Goal: Transaction & Acquisition: Book appointment/travel/reservation

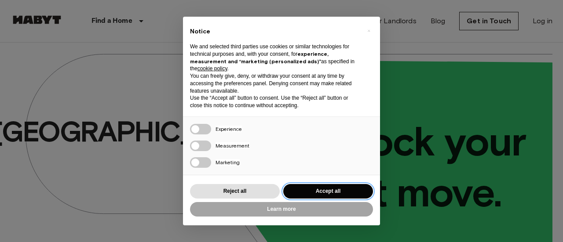
click at [331, 194] on button "Accept all" at bounding box center [328, 191] width 90 height 15
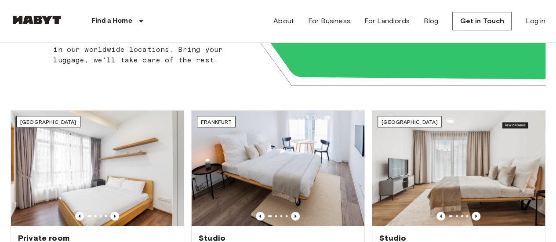
scroll to position [220, 0]
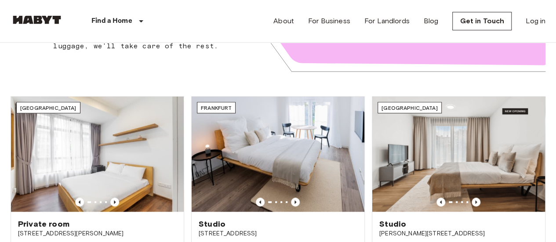
drag, startPoint x: 213, startPoint y: 76, endPoint x: 142, endPoint y: 21, distance: 90.0
click at [142, 21] on icon at bounding box center [141, 21] width 4 height 2
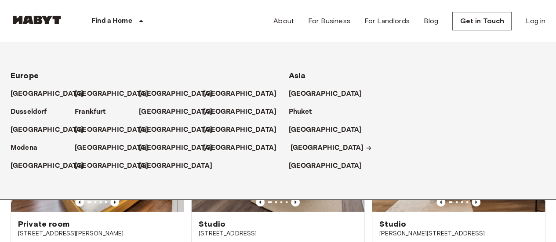
click at [296, 147] on p "[GEOGRAPHIC_DATA]" at bounding box center [327, 148] width 73 height 11
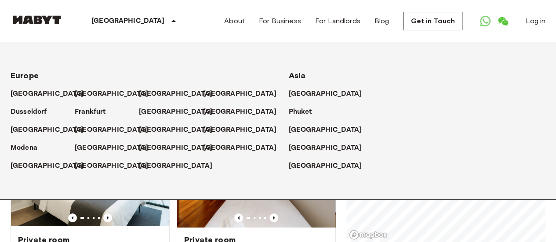
click at [201, 36] on div "Singapore Europe Amsterdam Berlin Brussels Cologne Dusseldorf Frankfurt Graz Ha…" at bounding box center [278, 21] width 535 height 42
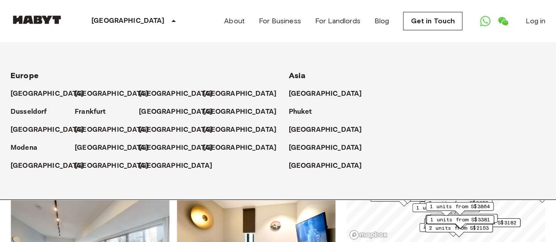
click at [339, 201] on div "Private rooms and apartments for rent in Singapore Move-in date ​ Move-in date …" at bounding box center [278, 143] width 535 height 200
click at [200, 23] on div "Singapore Europe Amsterdam Berlin Brussels Cologne Dusseldorf Frankfurt Graz Ha…" at bounding box center [278, 21] width 535 height 42
click at [168, 19] on icon at bounding box center [173, 21] width 11 height 11
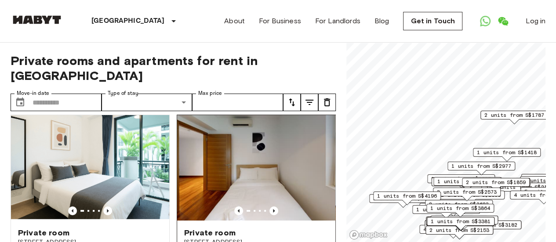
scroll to position [0, 0]
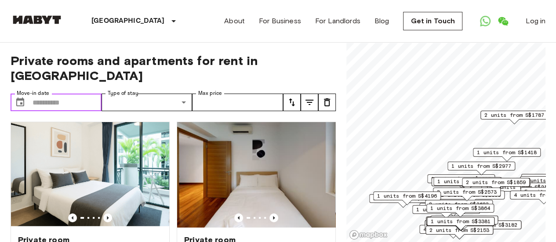
click at [58, 94] on input "Move-in date" at bounding box center [67, 103] width 69 height 18
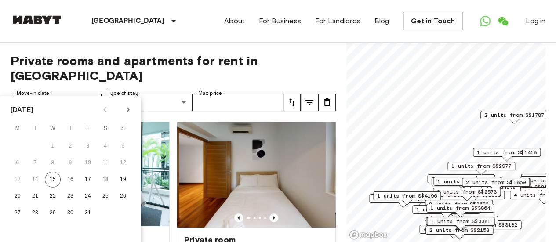
click at [126, 114] on icon "Next month" at bounding box center [128, 110] width 11 height 11
click at [127, 112] on icon "Next month" at bounding box center [128, 110] width 11 height 11
click at [15, 161] on button "2" at bounding box center [18, 163] width 16 height 16
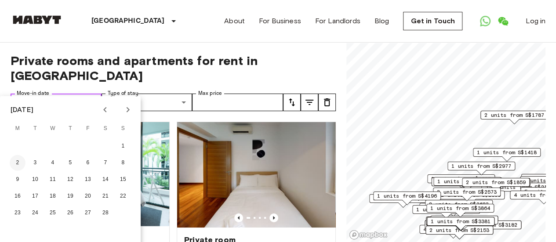
type input "**********"
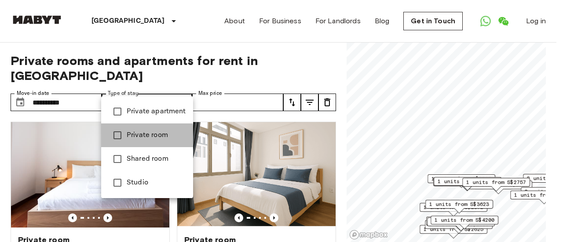
click at [128, 136] on span "Private room" at bounding box center [156, 135] width 59 height 11
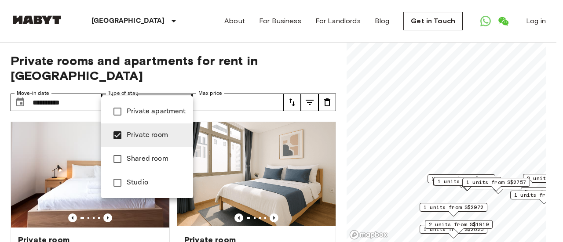
click at [215, 87] on div at bounding box center [281, 121] width 563 height 242
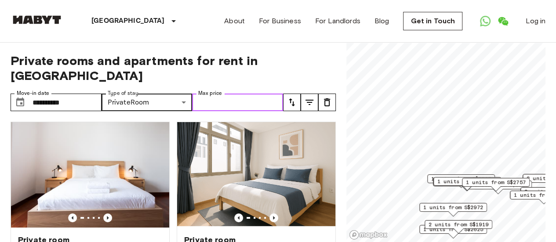
click at [215, 94] on input "Max price" at bounding box center [237, 103] width 91 height 18
click at [222, 69] on div "**********" at bounding box center [173, 143] width 325 height 200
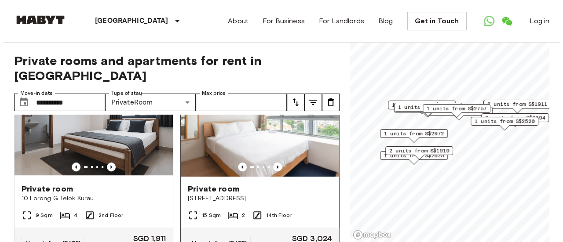
scroll to position [396, 0]
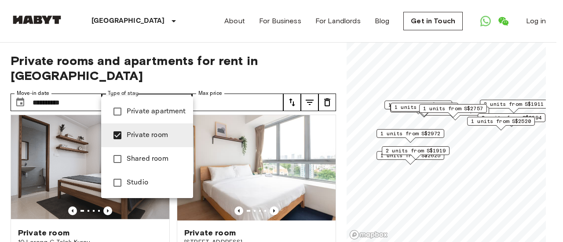
click at [153, 182] on span "Studio" at bounding box center [156, 183] width 59 height 11
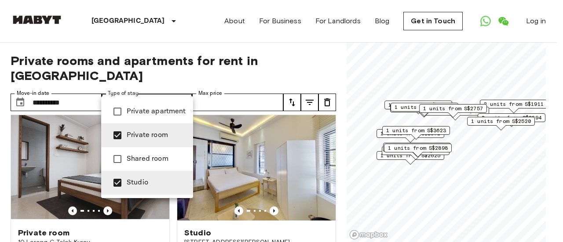
type input "******"
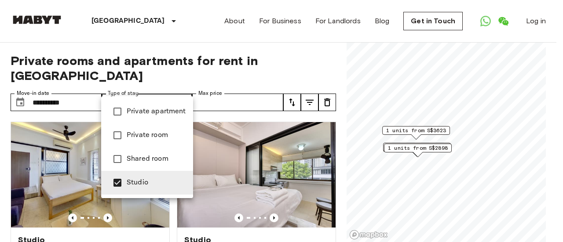
click at [341, 157] on div at bounding box center [281, 121] width 563 height 242
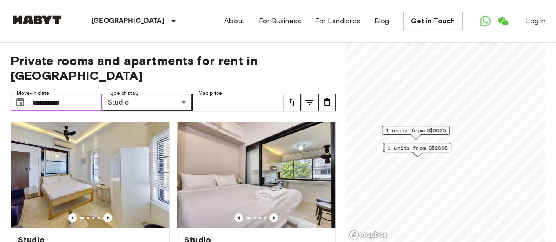
click at [73, 94] on input "**********" at bounding box center [67, 103] width 69 height 18
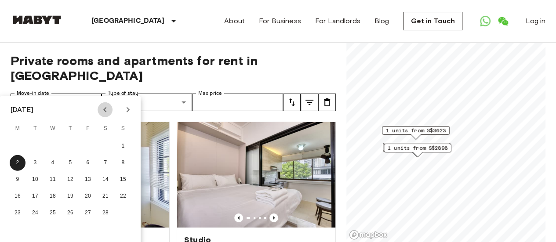
click at [107, 110] on icon "Previous month" at bounding box center [105, 110] width 11 height 11
click at [125, 197] on button "25" at bounding box center [123, 197] width 16 height 16
type input "**********"
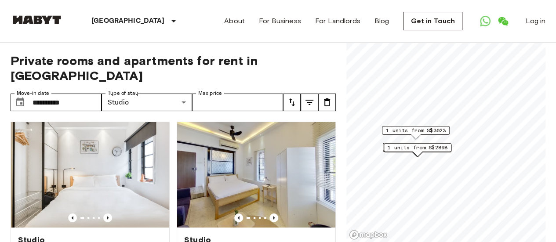
click at [191, 115] on div "Studio 76 Guan Chuan Street 31 Sqm 1 3rd Floor Move-in from 23 Jan 26 SGD 3,623…" at bounding box center [253, 212] width 166 height 194
click at [95, 175] on img at bounding box center [90, 175] width 158 height 106
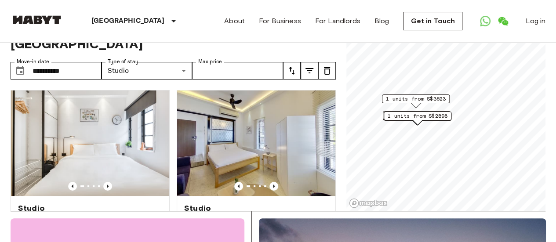
scroll to position [44, 0]
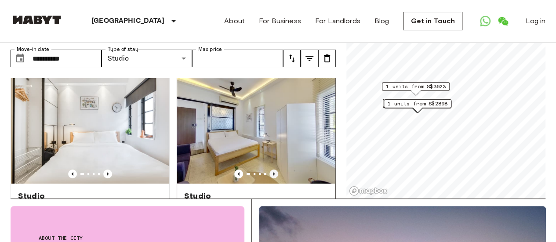
click at [270, 170] on icon "Previous image" at bounding box center [274, 174] width 9 height 9
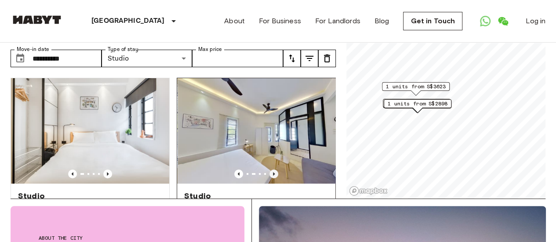
click at [270, 170] on icon "Previous image" at bounding box center [274, 174] width 9 height 9
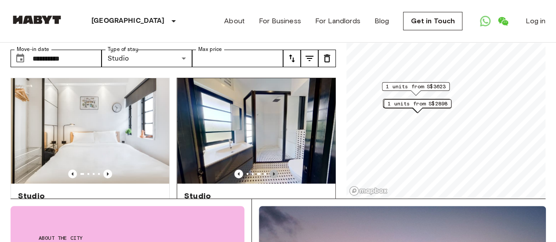
click at [270, 170] on icon "Previous image" at bounding box center [274, 174] width 9 height 9
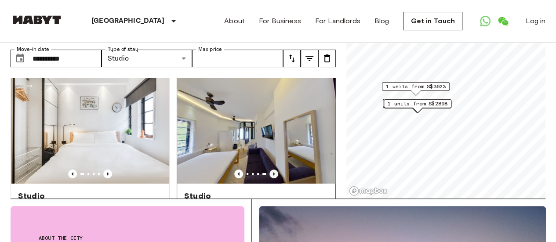
click at [270, 170] on icon "Previous image" at bounding box center [274, 174] width 9 height 9
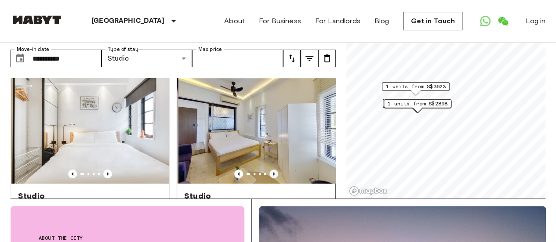
click at [270, 170] on icon "Previous image" at bounding box center [274, 174] width 9 height 9
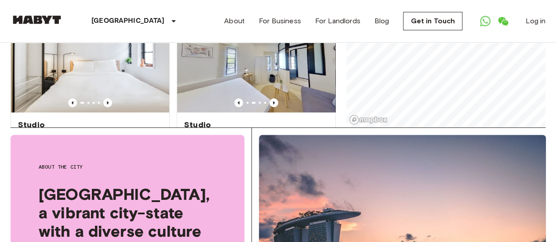
scroll to position [0, 0]
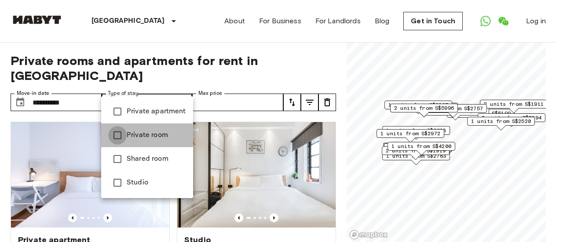
type input "**********"
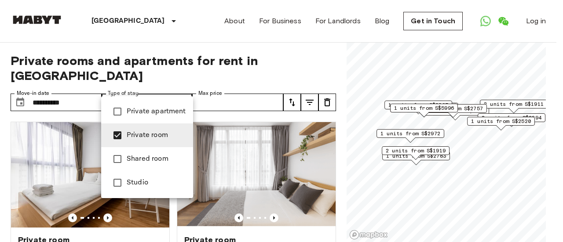
click at [341, 130] on div at bounding box center [281, 121] width 563 height 242
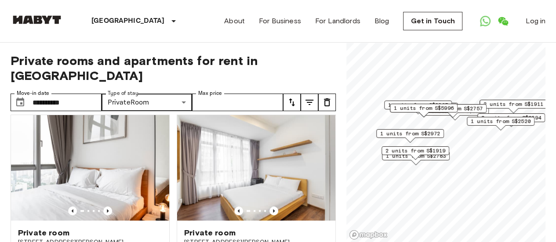
scroll to position [484, 0]
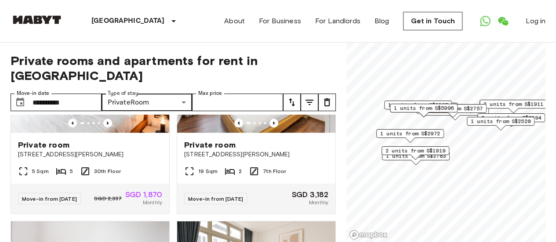
click at [521, 105] on span "2 units from S$1911" at bounding box center [514, 104] width 60 height 8
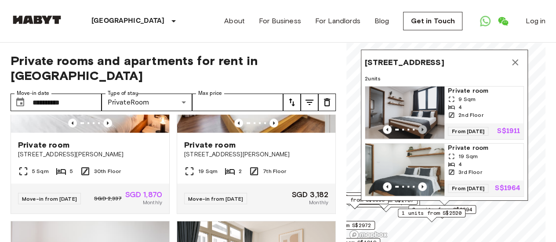
click at [422, 128] on icon "Previous image" at bounding box center [423, 130] width 2 height 4
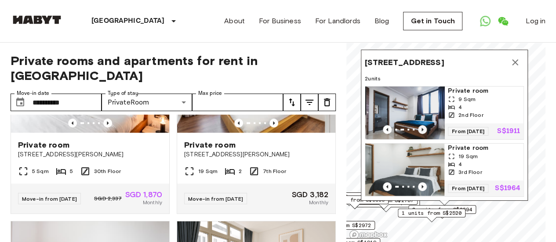
click at [422, 128] on icon "Previous image" at bounding box center [423, 130] width 2 height 4
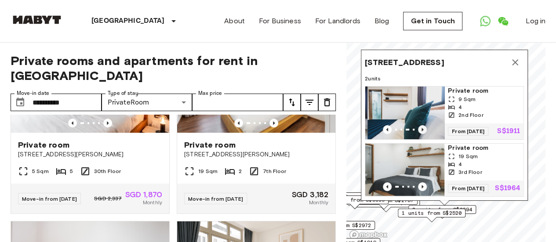
click at [422, 128] on icon "Previous image" at bounding box center [423, 130] width 2 height 4
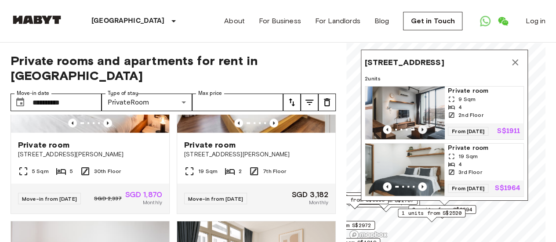
click at [422, 128] on icon "Previous image" at bounding box center [423, 130] width 2 height 4
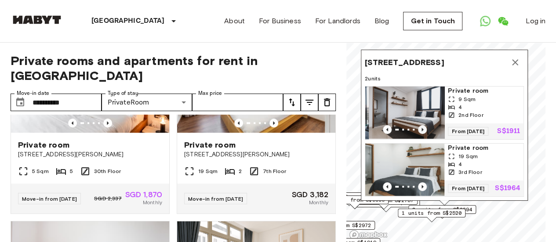
click at [422, 128] on icon "Previous image" at bounding box center [423, 130] width 2 height 4
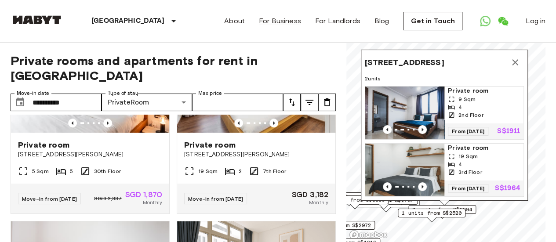
click at [270, 22] on link "For Business" at bounding box center [280, 21] width 42 height 11
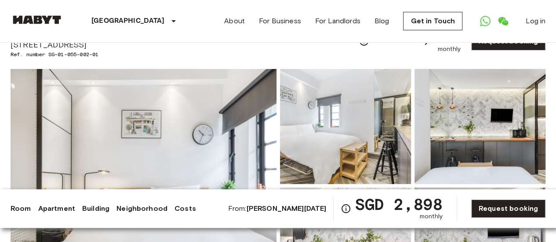
scroll to position [264, 0]
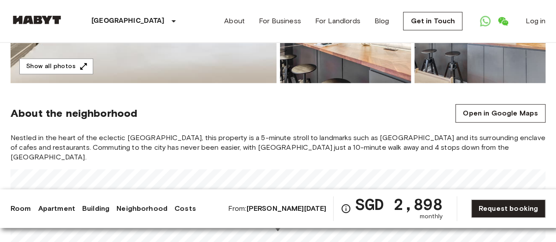
drag, startPoint x: 0, startPoint y: 0, endPoint x: 361, endPoint y: 131, distance: 384.3
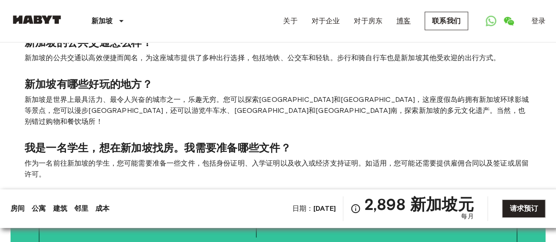
scroll to position [967, 0]
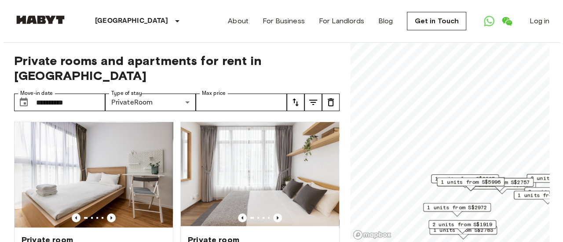
scroll to position [220, 0]
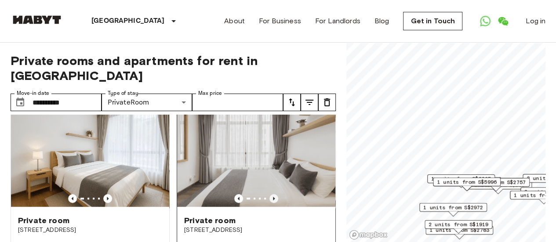
click at [273, 194] on icon "Previous image" at bounding box center [274, 198] width 9 height 9
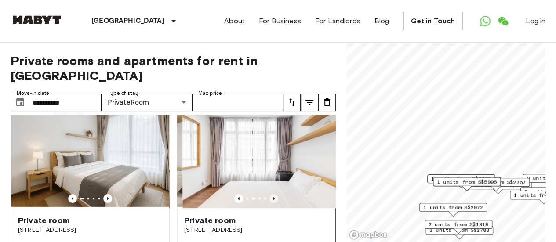
click at [273, 194] on icon "Previous image" at bounding box center [274, 198] width 9 height 9
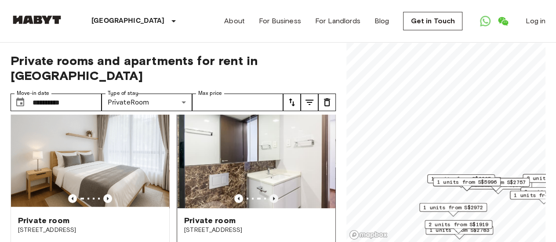
click at [273, 194] on icon "Previous image" at bounding box center [274, 198] width 9 height 9
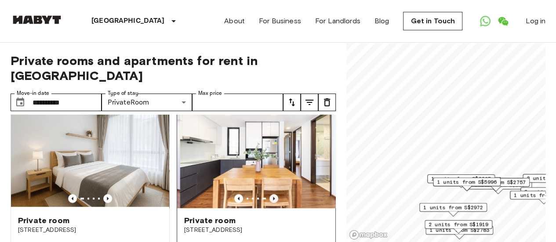
click at [273, 194] on icon "Previous image" at bounding box center [274, 198] width 9 height 9
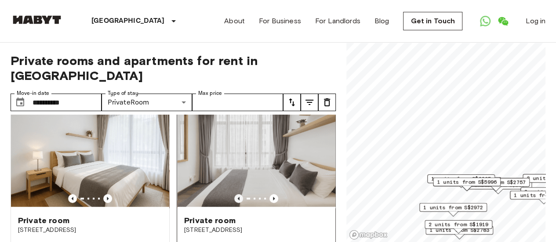
click at [235, 194] on icon "Previous image" at bounding box center [238, 198] width 9 height 9
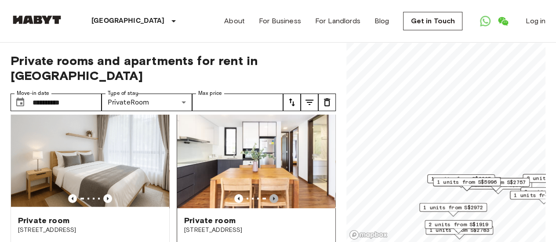
click at [270, 194] on icon "Previous image" at bounding box center [274, 198] width 9 height 9
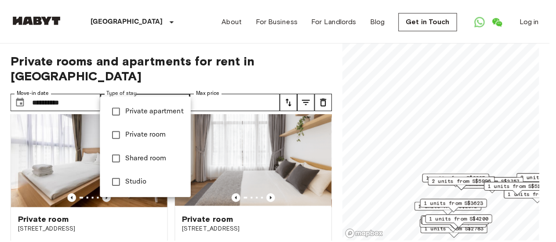
scroll to position [419, 0]
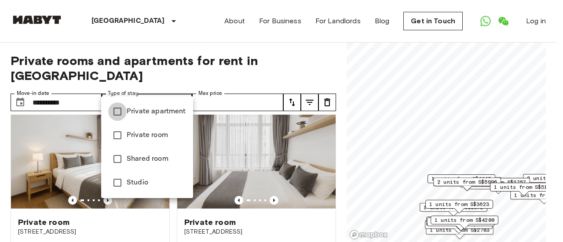
type input "**********"
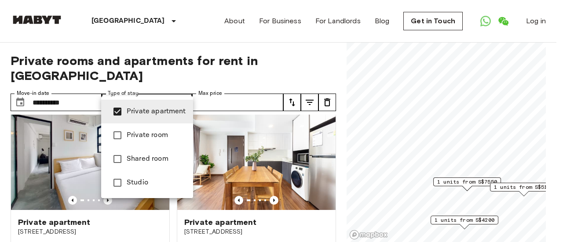
click at [335, 117] on div at bounding box center [281, 121] width 563 height 242
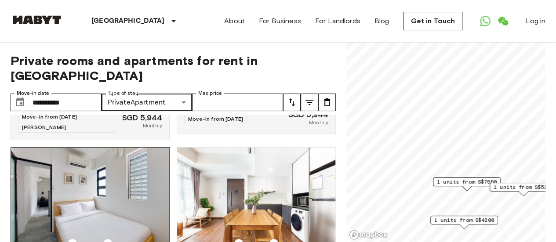
scroll to position [390, 0]
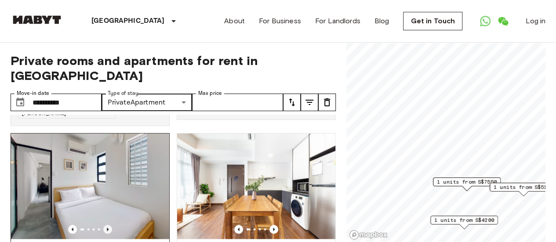
click at [109, 225] on icon "Previous image" at bounding box center [107, 229] width 9 height 9
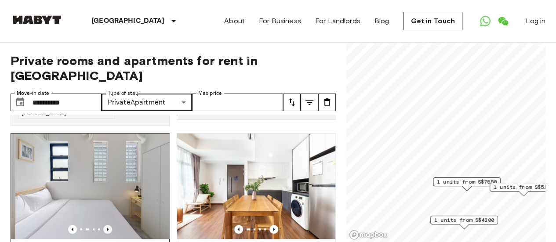
click at [109, 225] on icon "Previous image" at bounding box center [107, 229] width 9 height 9
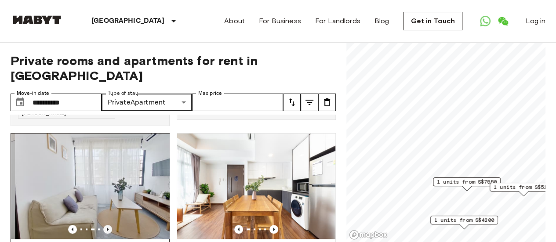
click at [109, 225] on icon "Previous image" at bounding box center [107, 229] width 9 height 9
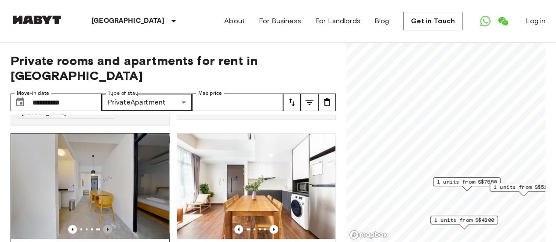
click at [109, 225] on icon "Previous image" at bounding box center [107, 229] width 9 height 9
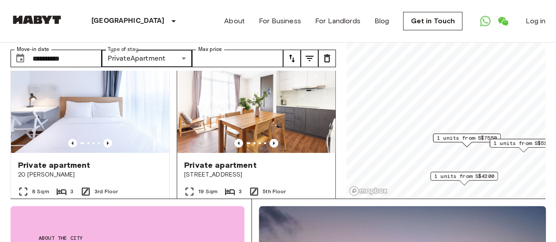
scroll to position [44, 0]
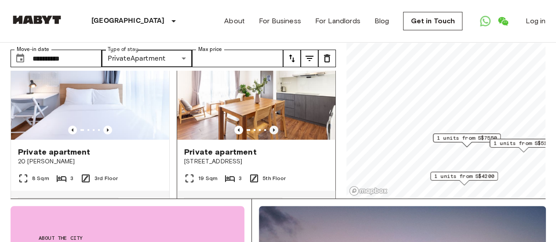
click at [270, 126] on icon "Previous image" at bounding box center [274, 130] width 9 height 9
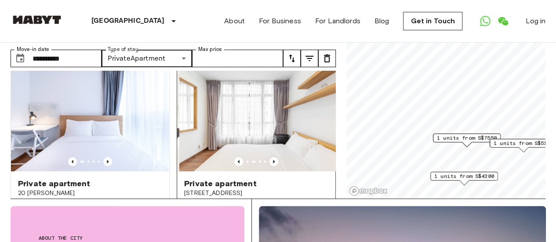
scroll to position [0, 0]
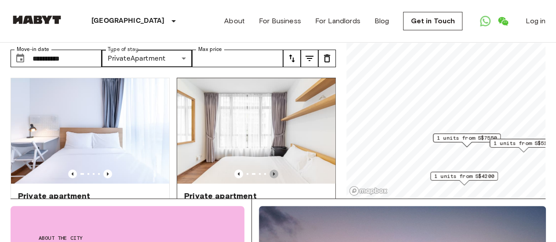
click at [270, 170] on icon "Previous image" at bounding box center [274, 174] width 9 height 9
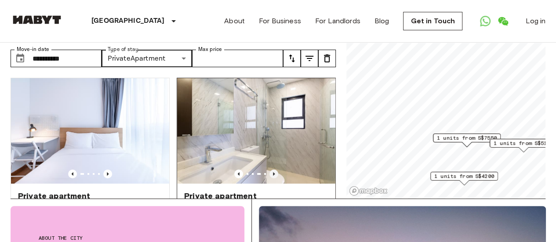
click at [270, 170] on icon "Previous image" at bounding box center [274, 174] width 9 height 9
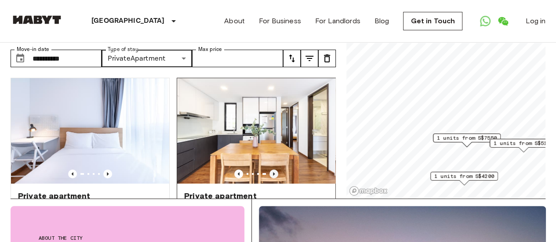
click at [270, 170] on icon "Previous image" at bounding box center [274, 174] width 9 height 9
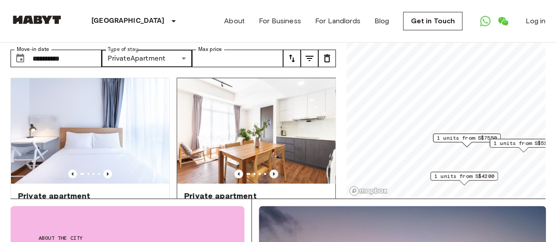
click at [270, 170] on icon "Previous image" at bounding box center [274, 174] width 9 height 9
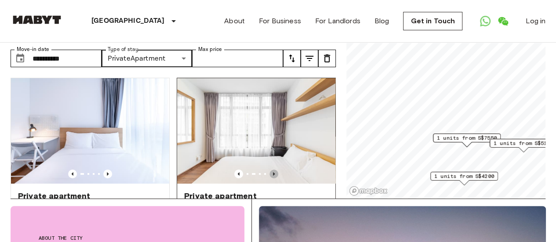
click at [270, 170] on icon "Previous image" at bounding box center [274, 174] width 9 height 9
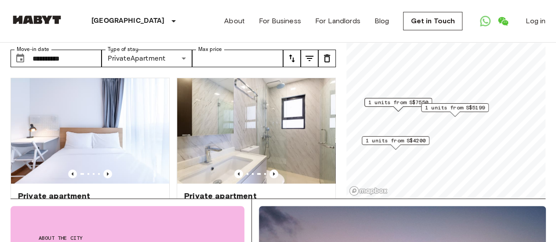
click at [441, 106] on span "1 units from S$5199" at bounding box center [455, 108] width 60 height 8
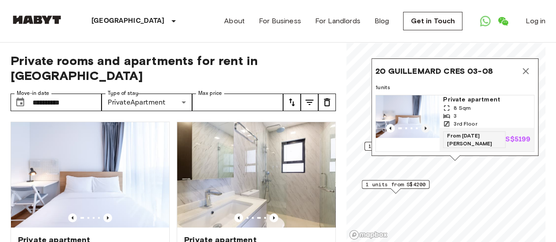
click at [430, 130] on icon "Previous image" at bounding box center [425, 128] width 9 height 9
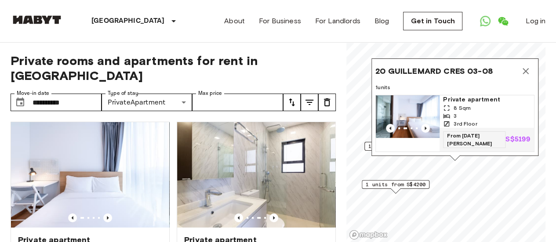
click at [481, 84] on span "1 units" at bounding box center [455, 88] width 159 height 8
click at [462, 66] on span "20 GUILLEMARD CRES 03-08" at bounding box center [434, 71] width 117 height 11
click at [426, 112] on img "Map marker" at bounding box center [408, 116] width 64 height 43
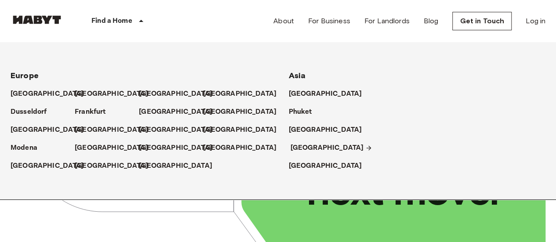
click at [296, 149] on p "[GEOGRAPHIC_DATA]" at bounding box center [327, 148] width 73 height 11
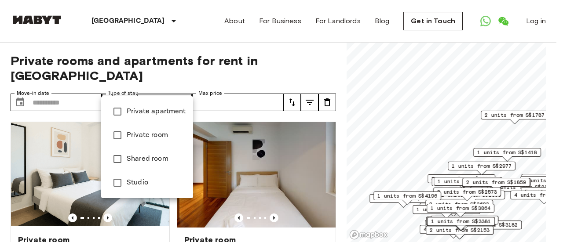
click at [139, 181] on span "Studio" at bounding box center [156, 183] width 59 height 11
type input "******"
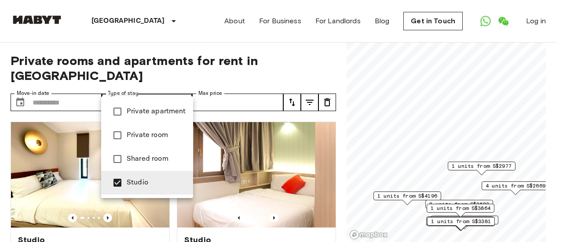
click at [336, 165] on div at bounding box center [281, 121] width 563 height 242
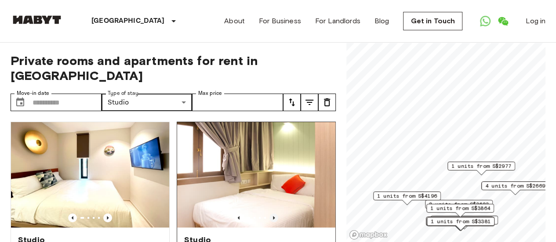
click at [272, 214] on icon "Previous image" at bounding box center [274, 218] width 9 height 9
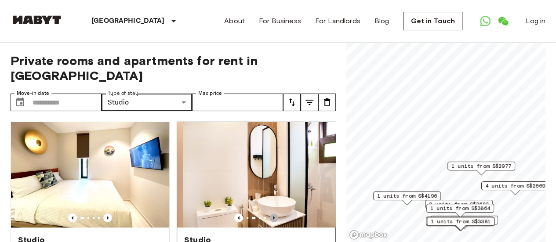
click at [272, 214] on icon "Previous image" at bounding box center [274, 218] width 9 height 9
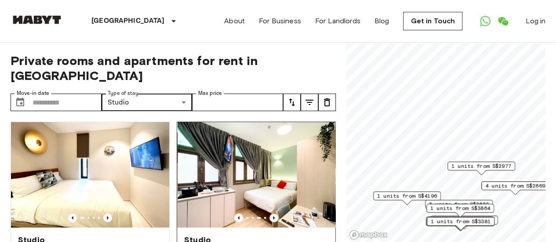
click at [272, 214] on icon "Previous image" at bounding box center [274, 218] width 9 height 9
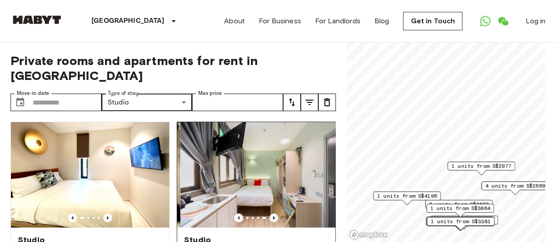
click at [272, 214] on icon "Previous image" at bounding box center [274, 218] width 9 height 9
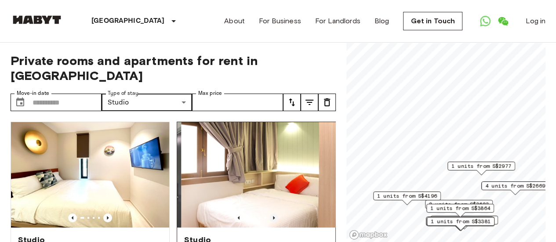
click at [272, 214] on icon "Previous image" at bounding box center [274, 218] width 9 height 9
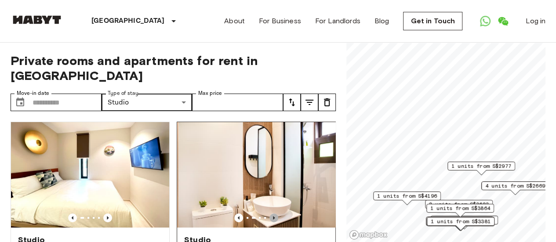
click at [272, 214] on icon "Previous image" at bounding box center [274, 218] width 9 height 9
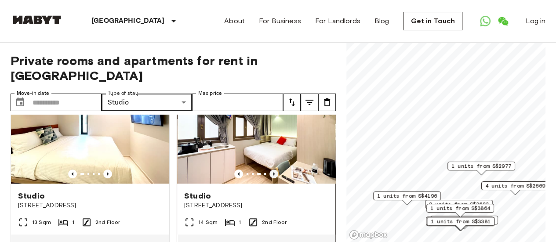
scroll to position [88, 0]
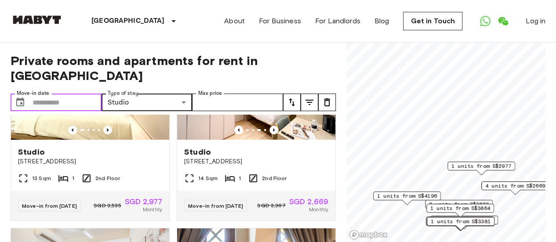
click at [68, 94] on input "Move-in date" at bounding box center [67, 103] width 69 height 18
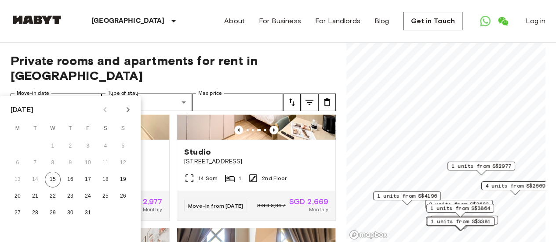
click at [134, 109] on button "Next month" at bounding box center [127, 109] width 15 height 15
click at [133, 109] on icon "Next month" at bounding box center [128, 110] width 11 height 11
click at [129, 194] on button "25" at bounding box center [123, 197] width 16 height 16
type input "**********"
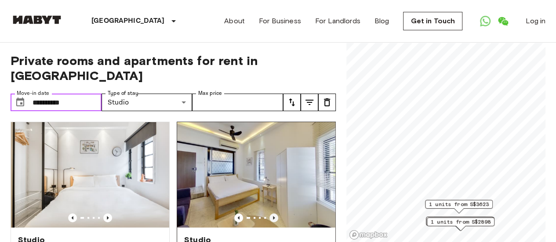
click at [271, 214] on icon "Previous image" at bounding box center [274, 218] width 9 height 9
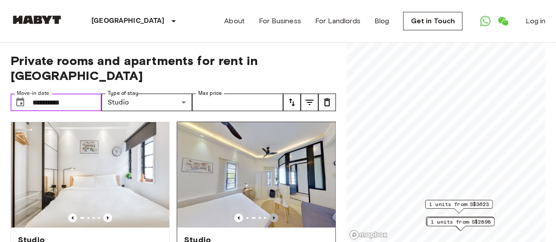
click at [271, 214] on icon "Previous image" at bounding box center [274, 218] width 9 height 9
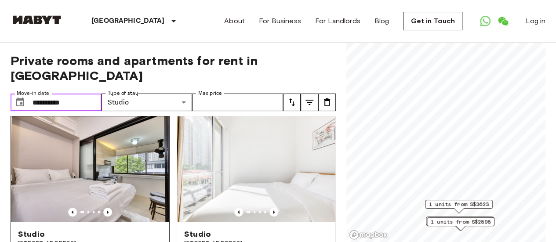
scroll to position [220, 0]
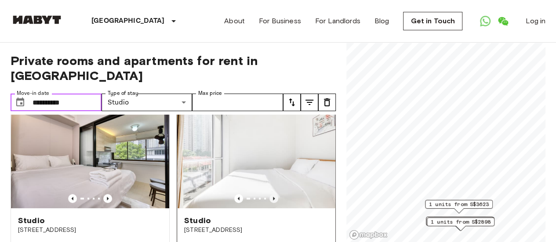
click at [271, 194] on icon "Previous image" at bounding box center [274, 198] width 9 height 9
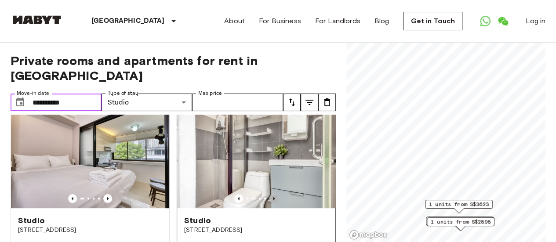
click at [271, 194] on icon "Previous image" at bounding box center [274, 198] width 9 height 9
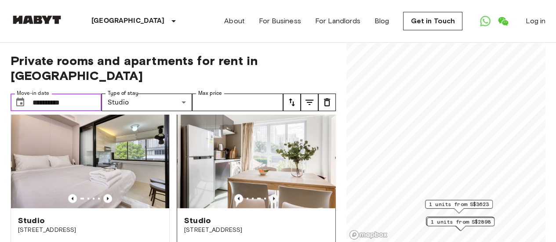
click at [271, 194] on icon "Previous image" at bounding box center [274, 198] width 9 height 9
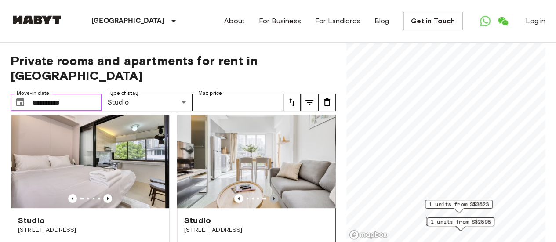
click at [271, 194] on icon "Previous image" at bounding box center [274, 198] width 9 height 9
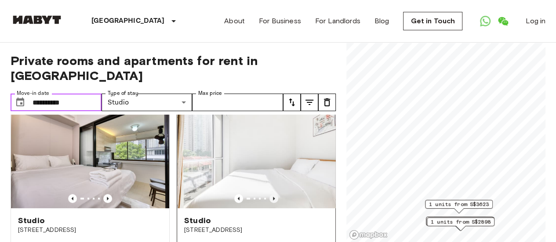
click at [271, 194] on icon "Previous image" at bounding box center [274, 198] width 9 height 9
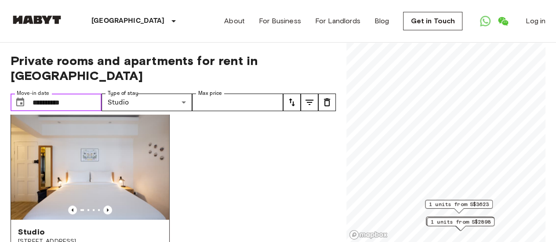
scroll to position [396, 0]
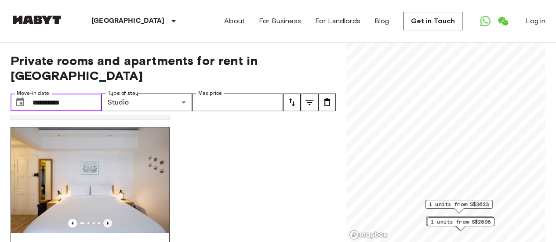
click at [106, 219] on icon "Previous image" at bounding box center [107, 223] width 9 height 9
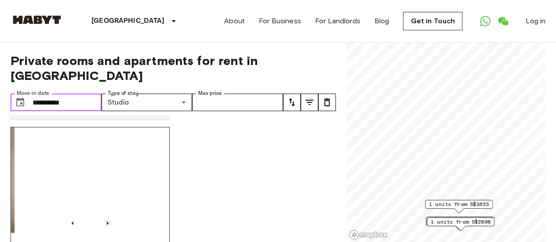
click at [108, 219] on icon "Previous image" at bounding box center [107, 223] width 9 height 9
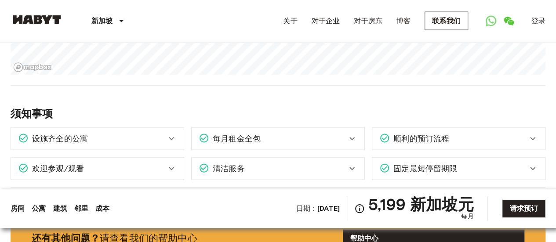
scroll to position [923, 0]
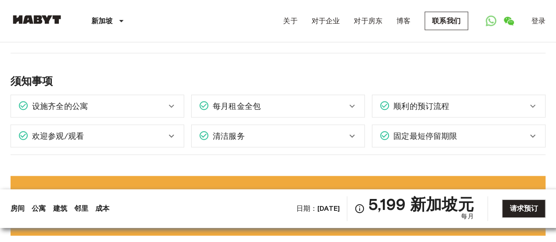
click at [171, 101] on icon at bounding box center [171, 106] width 11 height 11
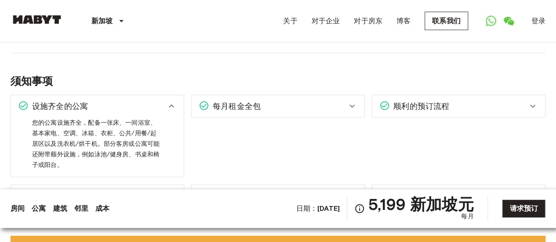
click at [171, 105] on icon at bounding box center [171, 106] width 5 height 3
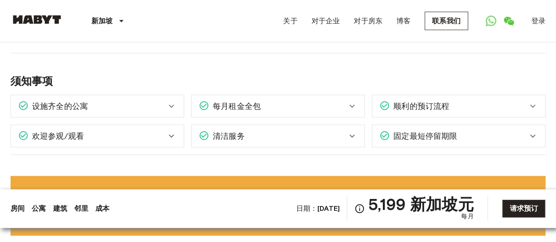
click at [355, 131] on icon at bounding box center [352, 136] width 11 height 11
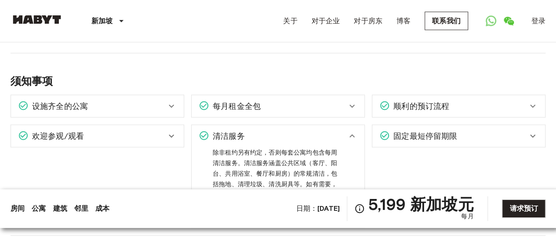
click at [355, 131] on icon at bounding box center [352, 136] width 11 height 11
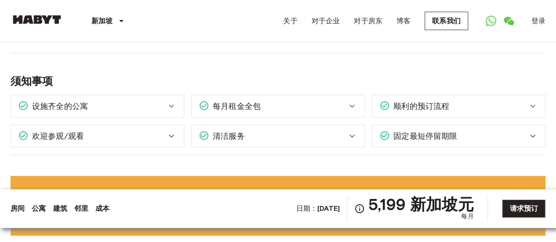
click at [530, 135] on icon at bounding box center [532, 136] width 5 height 3
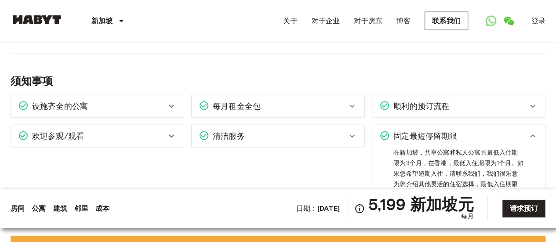
scroll to position [967, 0]
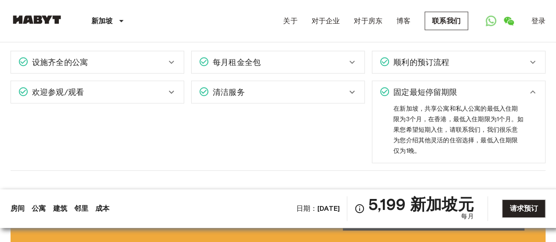
click at [533, 87] on icon at bounding box center [533, 92] width 11 height 11
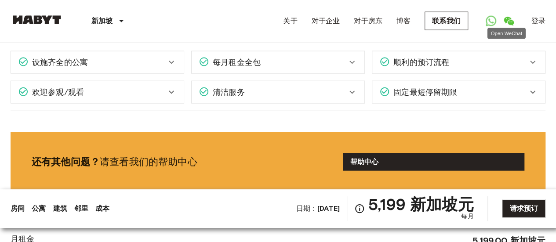
click at [507, 20] on icon "打开微信" at bounding box center [509, 21] width 10 height 9
click at [490, 57] on div "顺利的预订流程" at bounding box center [454, 62] width 148 height 11
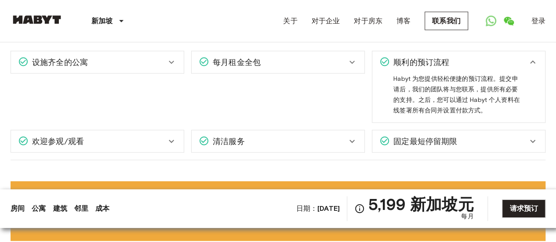
click at [490, 57] on div "顺利的预订流程" at bounding box center [454, 62] width 148 height 11
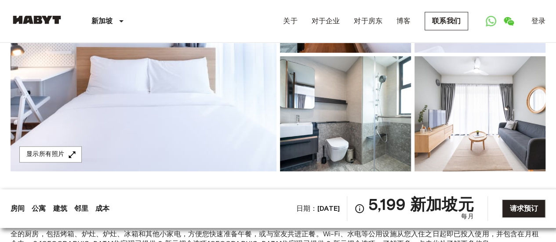
scroll to position [163, 0]
